Goal: Obtain resource: Download file/media

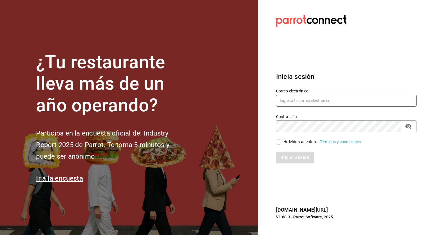
type input "[PERSON_NAME][EMAIL_ADDRESS][PERSON_NAME][DOMAIN_NAME]"
click at [282, 143] on span "He leído y acepto los Términos y condiciones." at bounding box center [321, 142] width 81 height 6
click at [281, 143] on input "He leído y acepto los Términos y condiciones." at bounding box center [278, 141] width 5 height 5
checkbox input "true"
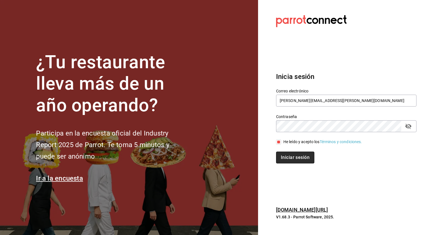
click at [283, 156] on button "Iniciar sesión" at bounding box center [295, 157] width 38 height 12
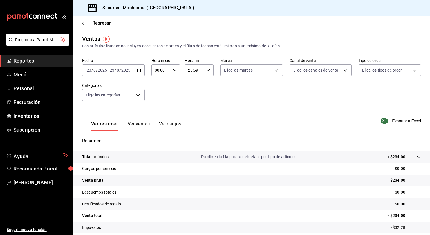
click at [138, 71] on icon "button" at bounding box center [139, 70] width 4 height 4
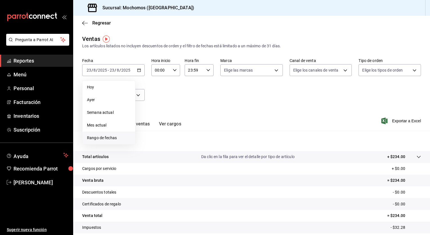
click at [112, 137] on span "Rango de fechas" at bounding box center [109, 138] width 44 height 6
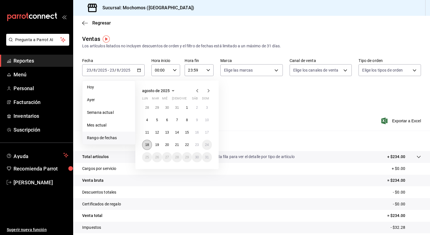
click at [149, 142] on button "18" at bounding box center [147, 145] width 10 height 10
click at [199, 143] on button "23" at bounding box center [197, 145] width 10 height 10
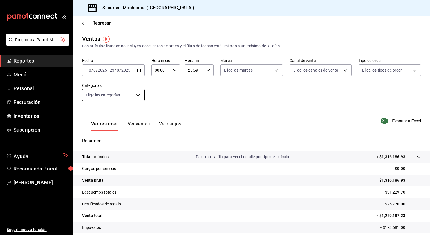
click at [136, 96] on body "Pregunta a Parrot AI Reportes Menú Personal Facturación Inventarios Suscripción…" at bounding box center [215, 117] width 430 height 235
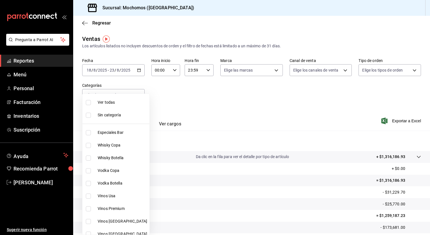
click at [127, 103] on span "Ver todas" at bounding box center [123, 102] width 50 height 6
type input "3341872a-5347-4118-8f87-61381635e763,4fab835b-5ce3-44d6-a3b1-a21d3d8a3381,4ccb8…"
checkbox input "true"
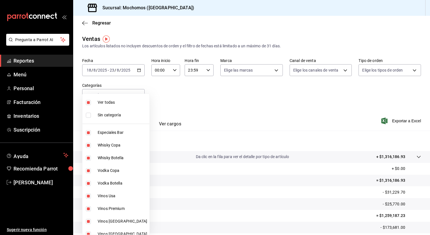
checkbox input "true"
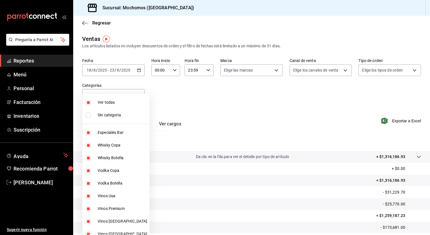
checkbox input "true"
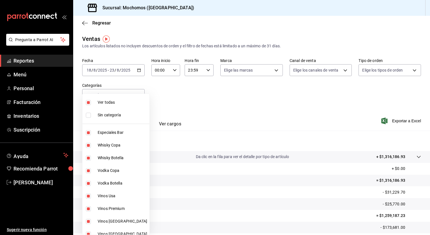
checkbox input "true"
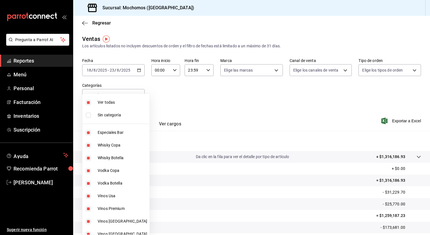
checkbox input "true"
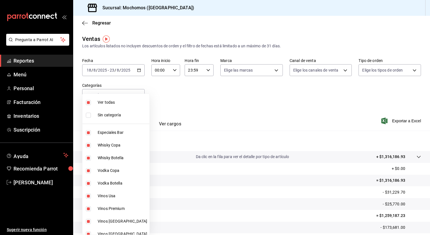
checkbox input "true"
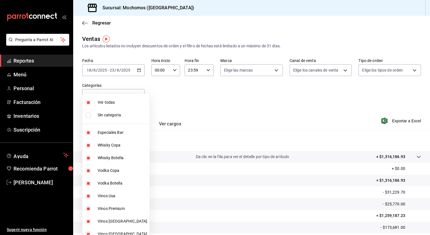
checkbox input "true"
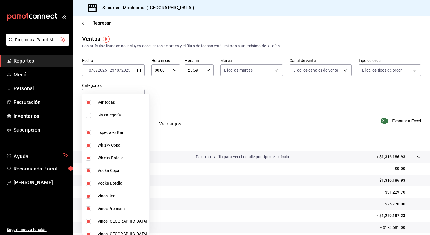
checkbox input "true"
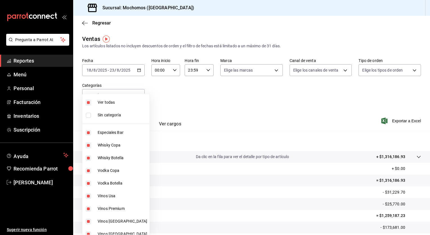
checkbox input "true"
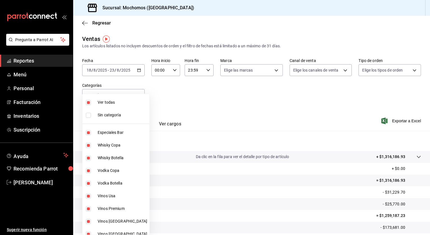
checkbox input "true"
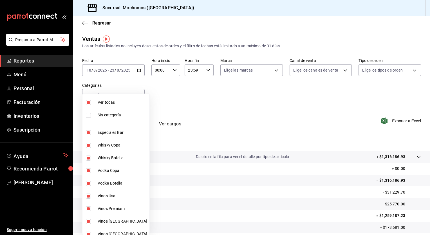
checkbox input "true"
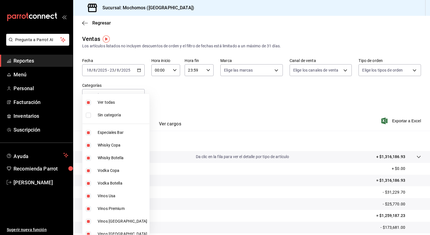
checkbox input "true"
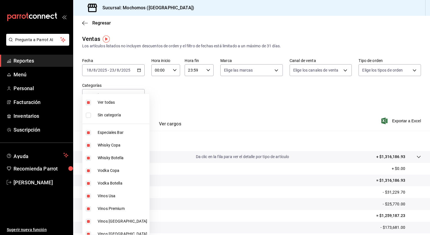
checkbox input "true"
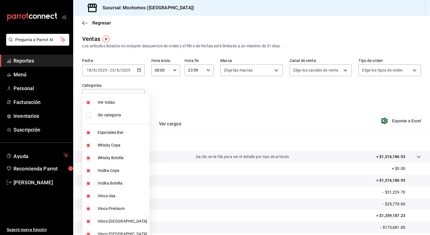
checkbox input "true"
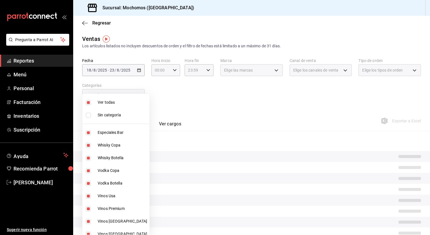
click at [234, 109] on div at bounding box center [215, 117] width 430 height 235
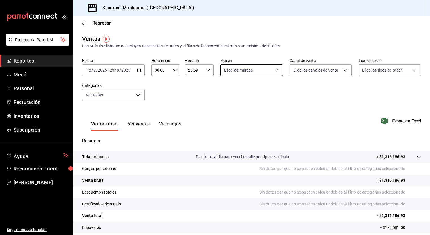
click at [252, 67] on body "Pregunta a Parrot AI Reportes Menú Personal Facturación Inventarios Suscripción…" at bounding box center [215, 117] width 430 height 235
click at [244, 91] on span "Ver todas" at bounding box center [242, 92] width 17 height 6
type input "c8544d00-0077-49dd-9e07-f6fffff65e49"
checkbox input "true"
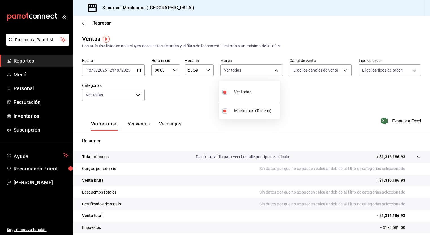
click at [327, 66] on div at bounding box center [215, 117] width 430 height 235
click at [327, 66] on body "Pregunta a Parrot AI Reportes Menú Personal Facturación Inventarios Suscripción…" at bounding box center [215, 117] width 430 height 235
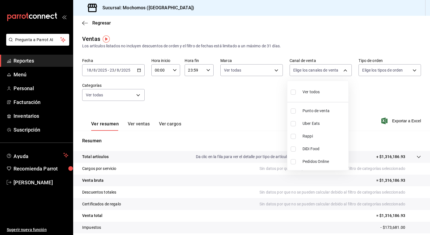
click at [312, 91] on span "Ver todos" at bounding box center [310, 92] width 17 height 6
type input "PARROT,UBER_EATS,RAPPI,DIDI_FOOD,ONLINE"
checkbox input "true"
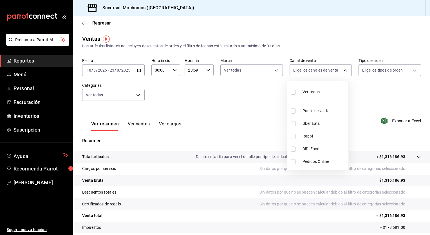
checkbox input "true"
click at [371, 71] on div at bounding box center [215, 117] width 430 height 235
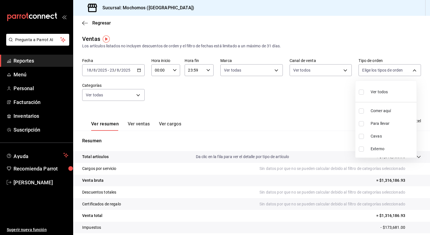
click at [371, 71] on body "Pregunta a Parrot AI Reportes Menú Personal Facturación Inventarios Suscripción…" at bounding box center [215, 117] width 430 height 235
click at [365, 93] on label at bounding box center [362, 92] width 7 height 8
click at [364, 93] on input "checkbox" at bounding box center [361, 91] width 5 height 5
checkbox input "false"
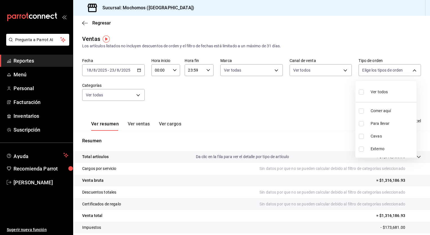
checkbox input "false"
click at [303, 96] on div at bounding box center [215, 117] width 430 height 235
click at [392, 121] on span "Exportar a Excel" at bounding box center [401, 120] width 39 height 7
